Goal: Task Accomplishment & Management: Manage account settings

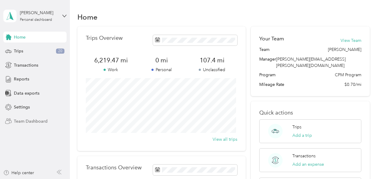
click at [18, 119] on span "Team Dashboard" at bounding box center [31, 121] width 34 height 6
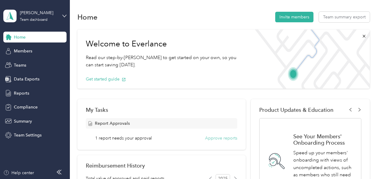
click at [215, 137] on button "Approve reports" at bounding box center [221, 138] width 32 height 6
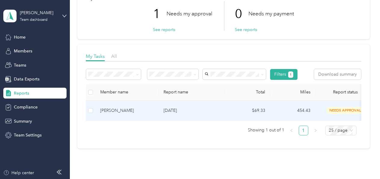
scroll to position [60, 0]
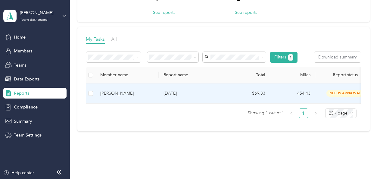
click at [169, 92] on p "[DATE]" at bounding box center [192, 93] width 57 height 7
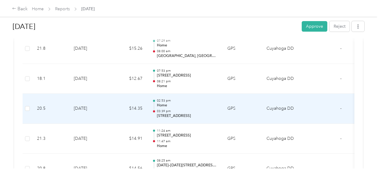
scroll to position [723, 0]
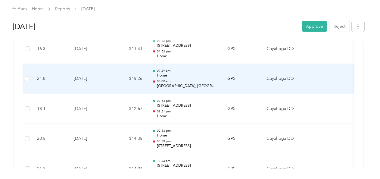
click at [173, 80] on p "08:00 am" at bounding box center [187, 81] width 61 height 4
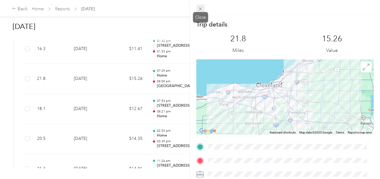
click at [200, 6] on icon at bounding box center [200, 8] width 5 height 5
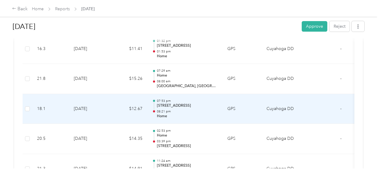
scroll to position [753, 0]
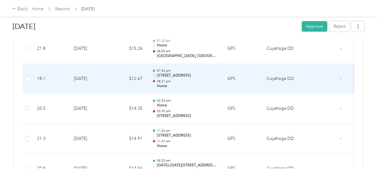
click at [169, 73] on p "[STREET_ADDRESS]" at bounding box center [187, 75] width 61 height 5
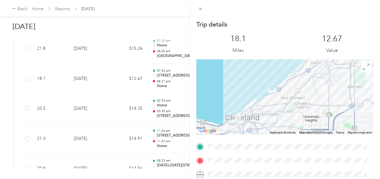
click at [167, 74] on div "Trip details This trip cannot be edited because it is either under review, appr…" at bounding box center [190, 89] width 380 height 179
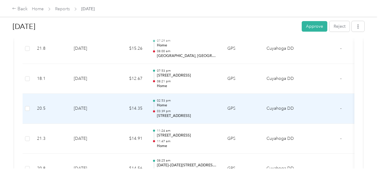
click at [165, 109] on p "03:39 pm" at bounding box center [187, 111] width 61 height 4
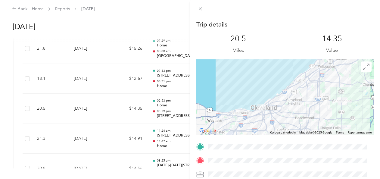
click at [260, 109] on img at bounding box center [261, 108] width 8 height 8
click at [263, 106] on div at bounding box center [286, 96] width 178 height 75
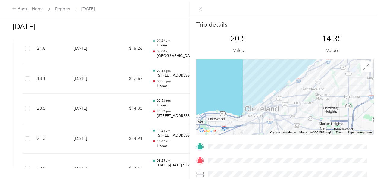
click at [259, 109] on div at bounding box center [286, 96] width 178 height 75
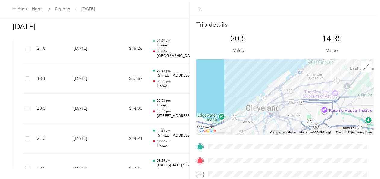
click at [253, 111] on img at bounding box center [254, 110] width 8 height 8
click at [250, 108] on img at bounding box center [254, 110] width 8 height 8
click at [240, 102] on div at bounding box center [286, 96] width 178 height 75
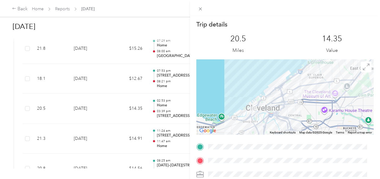
click at [240, 102] on div at bounding box center [286, 96] width 178 height 75
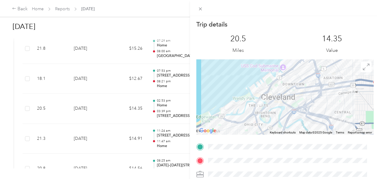
drag, startPoint x: 273, startPoint y: 116, endPoint x: 268, endPoint y: 99, distance: 17.8
click at [268, 99] on div at bounding box center [286, 96] width 178 height 75
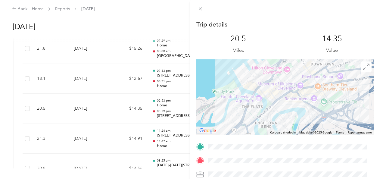
drag, startPoint x: 258, startPoint y: 116, endPoint x: 266, endPoint y: 111, distance: 9.8
click at [266, 111] on div at bounding box center [286, 96] width 178 height 75
click at [131, 160] on div "Trip details This trip cannot be edited because it is either under review, appr…" at bounding box center [190, 89] width 380 height 179
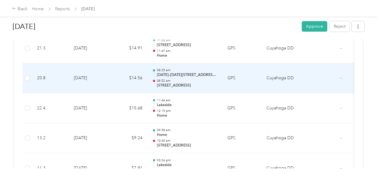
scroll to position [844, 0]
click at [170, 72] on p "[DATE]–[DATE][STREET_ADDRESS][PERSON_NAME]" at bounding box center [187, 74] width 61 height 5
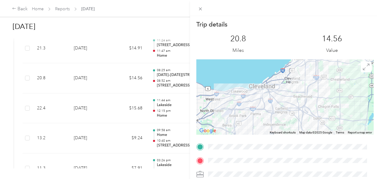
click at [306, 83] on img at bounding box center [309, 80] width 8 height 8
click at [318, 91] on div at bounding box center [286, 96] width 178 height 75
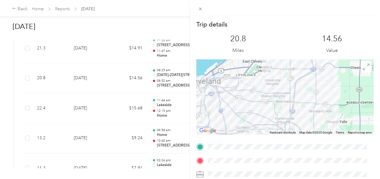
click at [319, 91] on div at bounding box center [286, 96] width 178 height 75
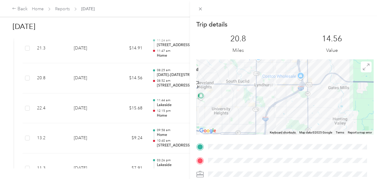
drag, startPoint x: 307, startPoint y: 72, endPoint x: 304, endPoint y: 111, distance: 39.6
click at [304, 111] on div at bounding box center [286, 96] width 178 height 75
click at [290, 99] on div at bounding box center [286, 96] width 178 height 75
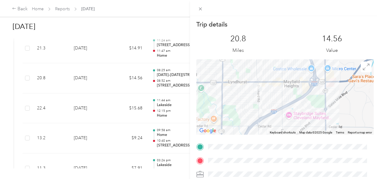
drag, startPoint x: 276, startPoint y: 82, endPoint x: 278, endPoint y: 95, distance: 13.1
click at [278, 96] on div at bounding box center [286, 96] width 178 height 75
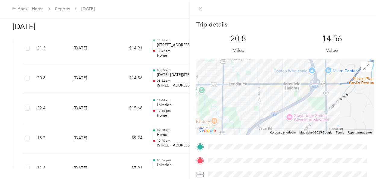
click at [277, 95] on div at bounding box center [286, 96] width 178 height 75
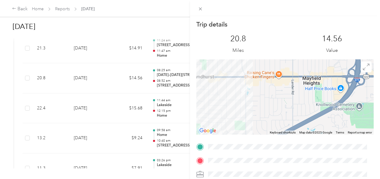
drag, startPoint x: 260, startPoint y: 92, endPoint x: 272, endPoint y: 96, distance: 12.7
click at [272, 96] on div at bounding box center [286, 96] width 178 height 75
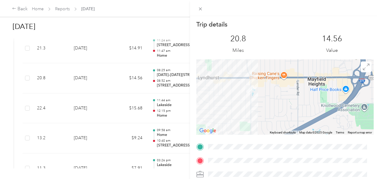
click at [272, 96] on div at bounding box center [286, 96] width 178 height 75
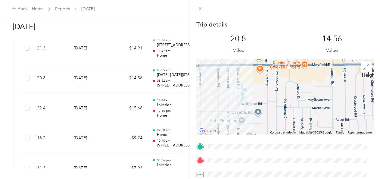
drag, startPoint x: 241, startPoint y: 88, endPoint x: 252, endPoint y: 95, distance: 12.8
click at [252, 95] on div at bounding box center [286, 96] width 178 height 75
click at [251, 94] on div at bounding box center [286, 96] width 178 height 75
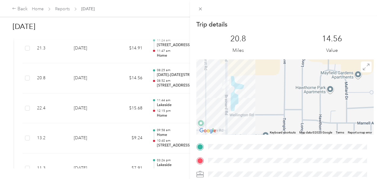
drag, startPoint x: 248, startPoint y: 93, endPoint x: 255, endPoint y: 96, distance: 7.6
click at [255, 96] on div at bounding box center [286, 96] width 178 height 75
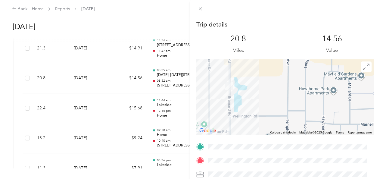
click at [255, 96] on div at bounding box center [286, 96] width 178 height 75
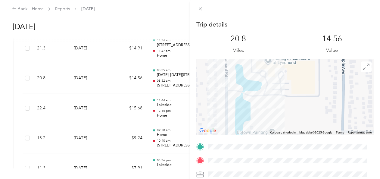
drag, startPoint x: 247, startPoint y: 96, endPoint x: 272, endPoint y: 102, distance: 25.1
click at [272, 102] on div at bounding box center [286, 96] width 178 height 75
click at [271, 102] on div at bounding box center [286, 96] width 178 height 75
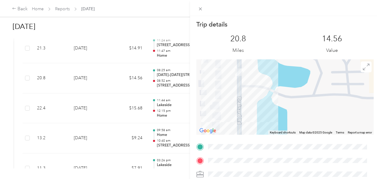
drag, startPoint x: 252, startPoint y: 99, endPoint x: 317, endPoint y: 109, distance: 65.8
click at [317, 109] on div at bounding box center [286, 96] width 178 height 75
click at [254, 83] on div at bounding box center [286, 96] width 178 height 75
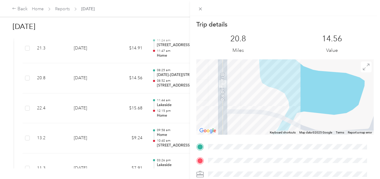
drag, startPoint x: 245, startPoint y: 86, endPoint x: 245, endPoint y: 105, distance: 19.6
click at [245, 105] on div at bounding box center [286, 96] width 178 height 75
click at [244, 101] on div at bounding box center [286, 96] width 178 height 75
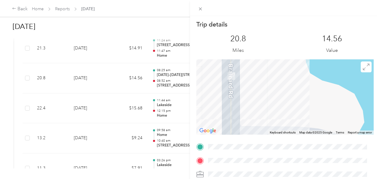
drag, startPoint x: 243, startPoint y: 102, endPoint x: 275, endPoint y: 109, distance: 32.5
click at [275, 109] on div at bounding box center [286, 96] width 178 height 75
click at [200, 8] on icon at bounding box center [200, 9] width 3 height 3
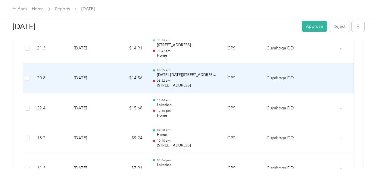
click at [165, 83] on p "[STREET_ADDRESS]" at bounding box center [187, 85] width 61 height 5
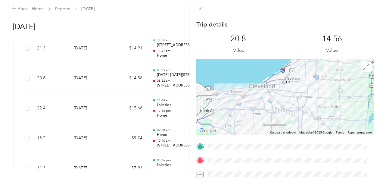
click at [262, 93] on div at bounding box center [286, 96] width 178 height 75
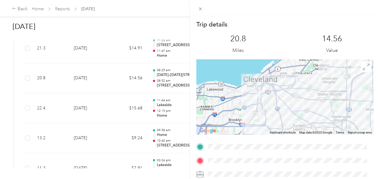
click at [272, 95] on div at bounding box center [286, 96] width 178 height 75
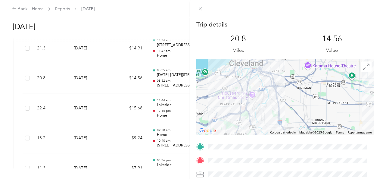
click at [265, 96] on div at bounding box center [286, 96] width 178 height 75
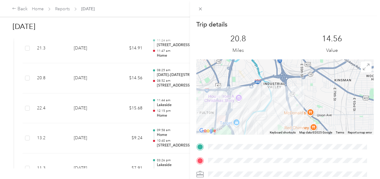
drag, startPoint x: 248, startPoint y: 101, endPoint x: 274, endPoint y: 105, distance: 26.3
click at [274, 105] on div at bounding box center [286, 96] width 178 height 75
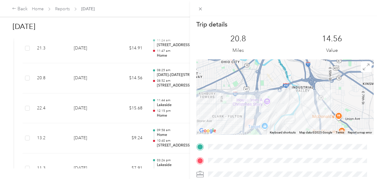
click at [274, 105] on div at bounding box center [286, 96] width 178 height 75
click at [275, 105] on div at bounding box center [286, 96] width 178 height 75
click at [256, 93] on div at bounding box center [286, 96] width 178 height 75
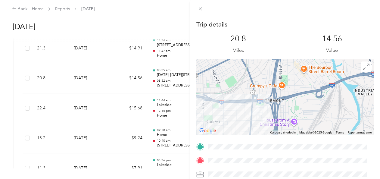
drag, startPoint x: 256, startPoint y: 93, endPoint x: 275, endPoint y: 102, distance: 21.9
click at [275, 102] on div at bounding box center [286, 96] width 178 height 75
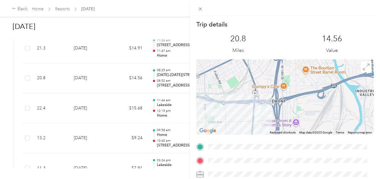
click at [273, 110] on div at bounding box center [286, 96] width 178 height 75
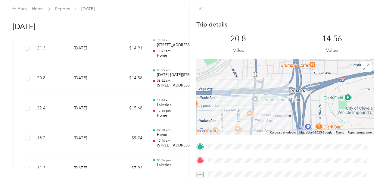
drag, startPoint x: 245, startPoint y: 122, endPoint x: 266, endPoint y: 119, distance: 20.8
click at [266, 119] on div at bounding box center [286, 96] width 178 height 75
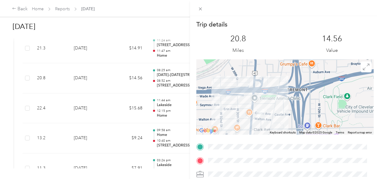
click at [266, 119] on div at bounding box center [286, 96] width 178 height 75
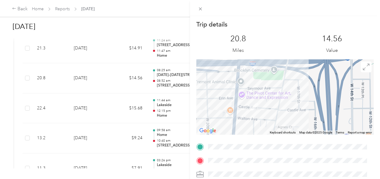
click at [263, 114] on div at bounding box center [286, 96] width 178 height 75
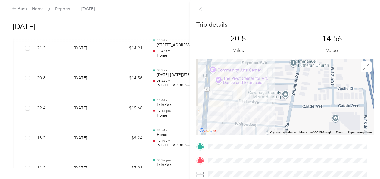
click at [262, 113] on div at bounding box center [286, 96] width 178 height 75
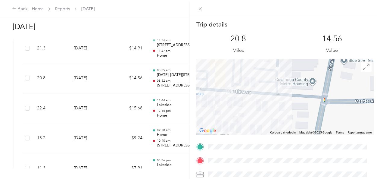
drag, startPoint x: 241, startPoint y: 112, endPoint x: 252, endPoint y: 117, distance: 12.2
click at [252, 117] on div at bounding box center [286, 96] width 178 height 75
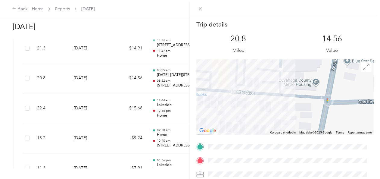
click at [253, 116] on div at bounding box center [286, 96] width 178 height 75
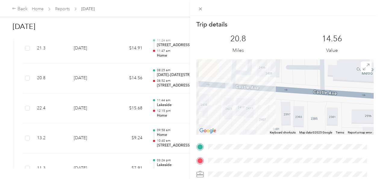
drag, startPoint x: 237, startPoint y: 104, endPoint x: 254, endPoint y: 124, distance: 26.1
click at [254, 124] on div at bounding box center [286, 96] width 178 height 75
click at [199, 9] on icon at bounding box center [200, 8] width 5 height 5
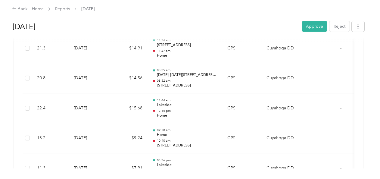
click at [309, 24] on button "Approve" at bounding box center [315, 26] width 26 height 11
